Goal: Ask a question

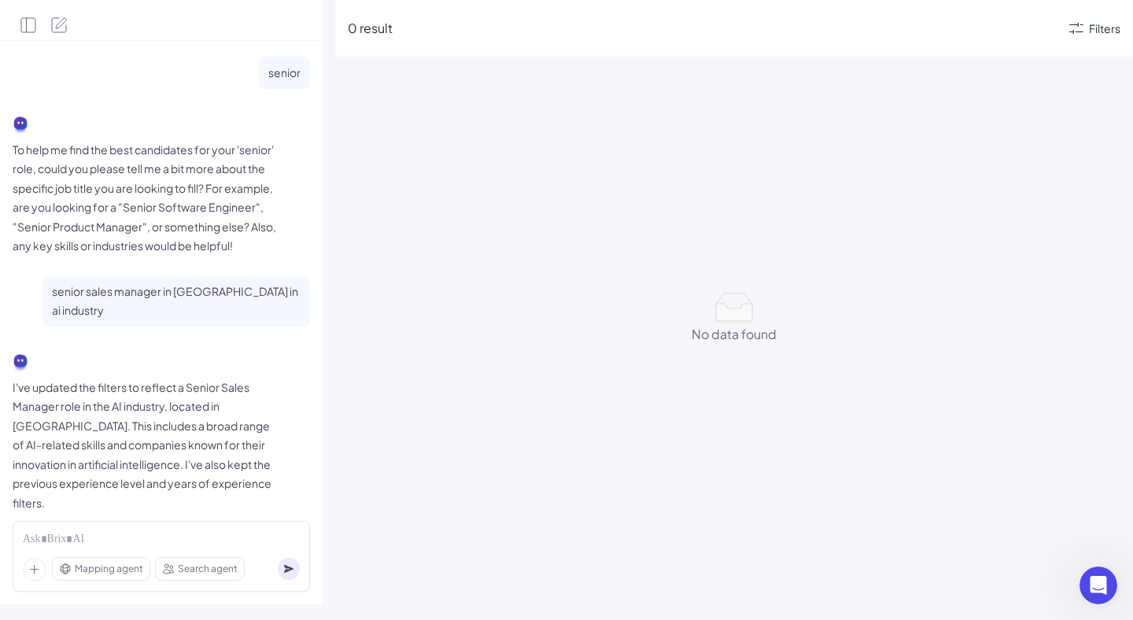
scroll to position [517, 0]
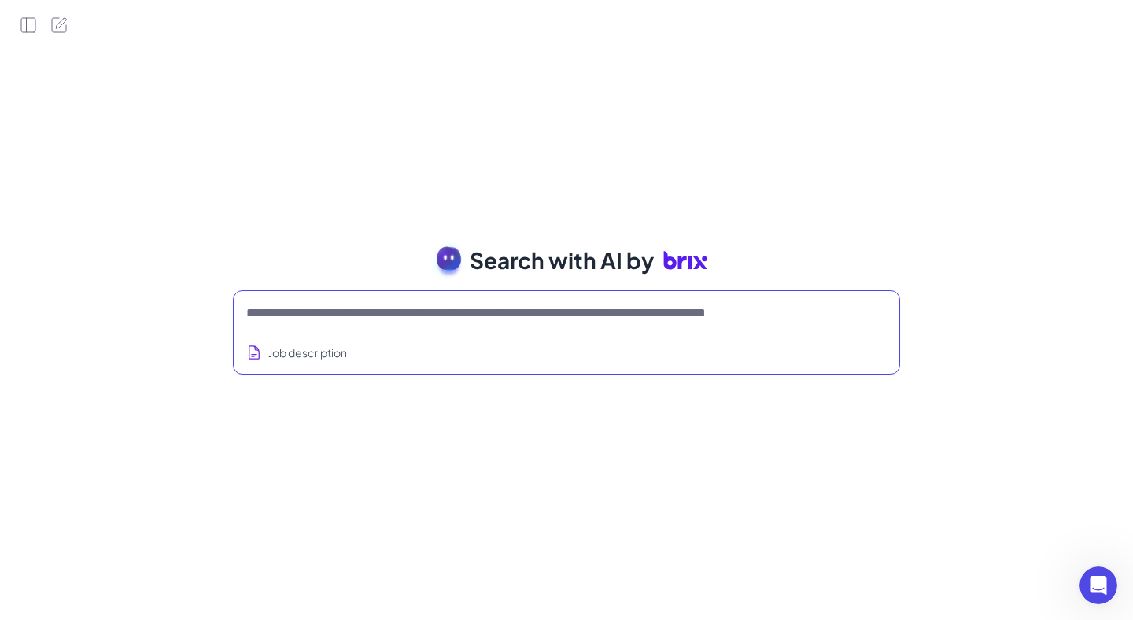
click at [293, 313] on textarea at bounding box center [547, 313] width 602 height 19
click at [27, 23] on icon "Open Side Panel" at bounding box center [27, 25] width 0 height 14
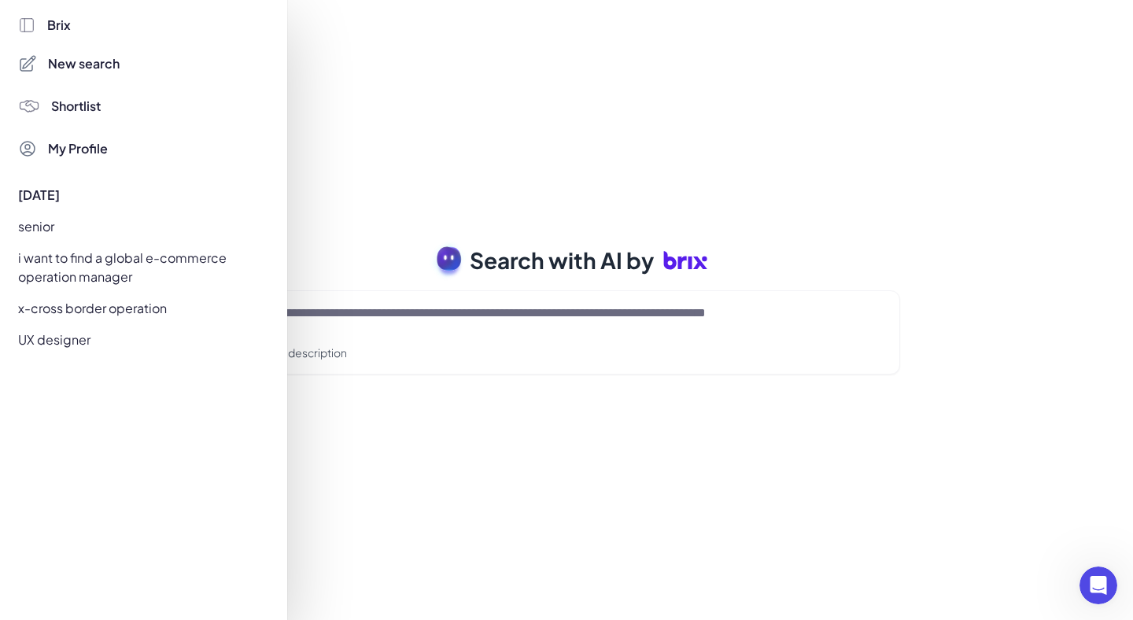
click at [64, 27] on span "Brix" at bounding box center [59, 25] width 24 height 19
click at [337, 127] on div at bounding box center [566, 310] width 1133 height 620
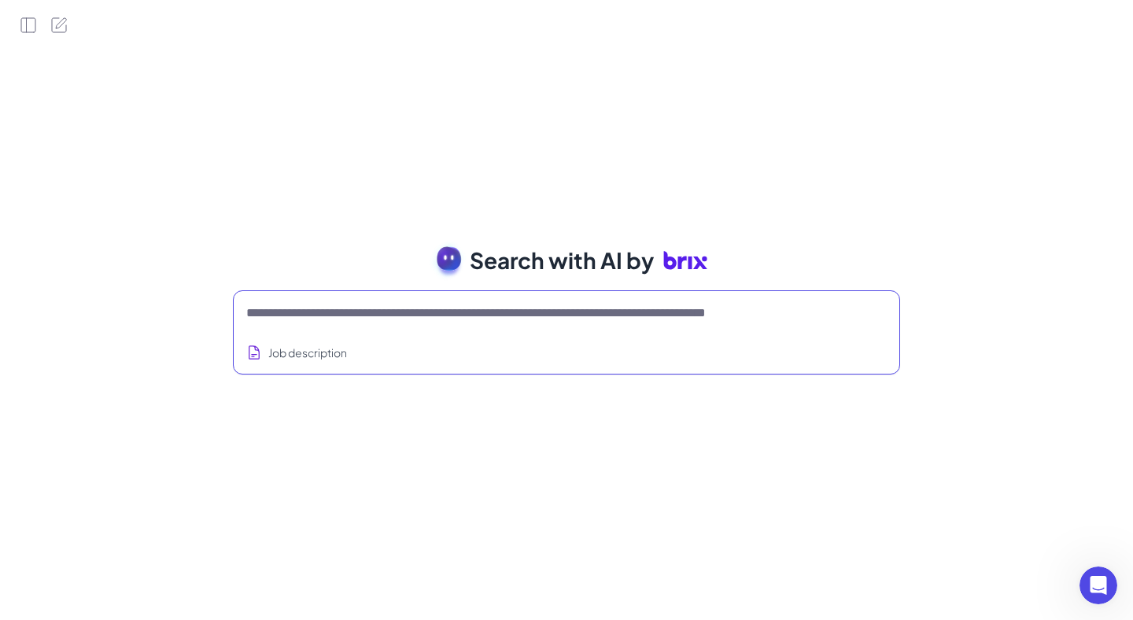
click at [300, 304] on textarea at bounding box center [547, 313] width 602 height 19
type textarea "*"
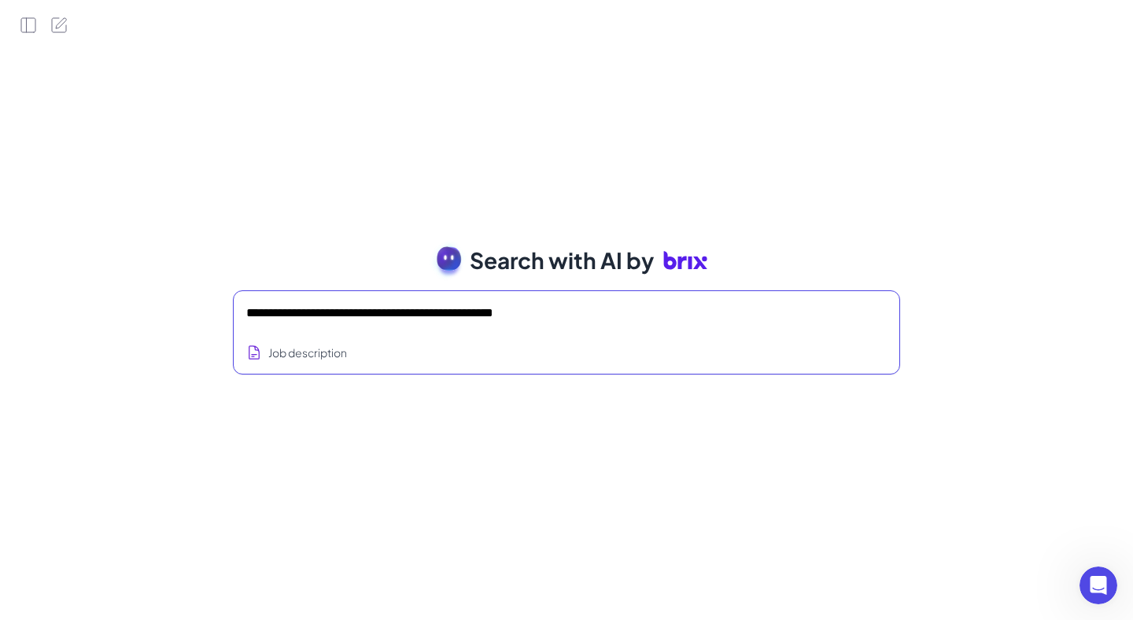
type textarea "**********"
